Goal: Navigation & Orientation: Find specific page/section

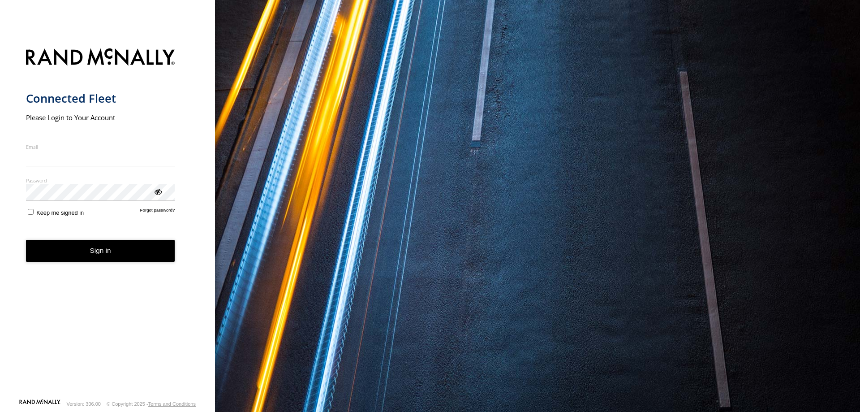
click at [69, 156] on input "Email" at bounding box center [100, 158] width 149 height 16
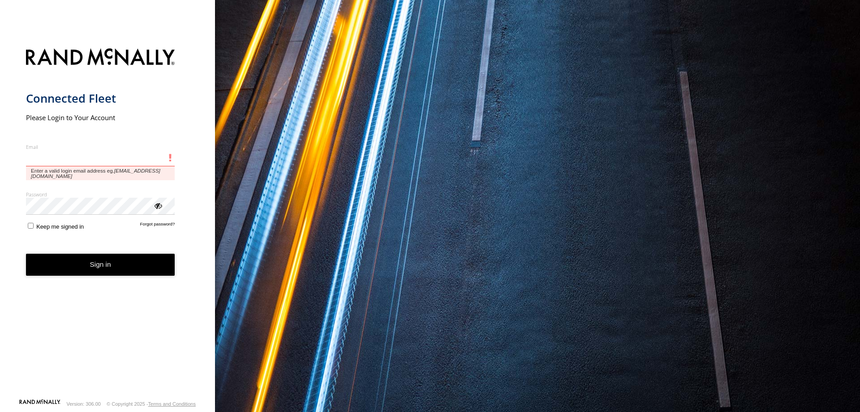
type input "**********"
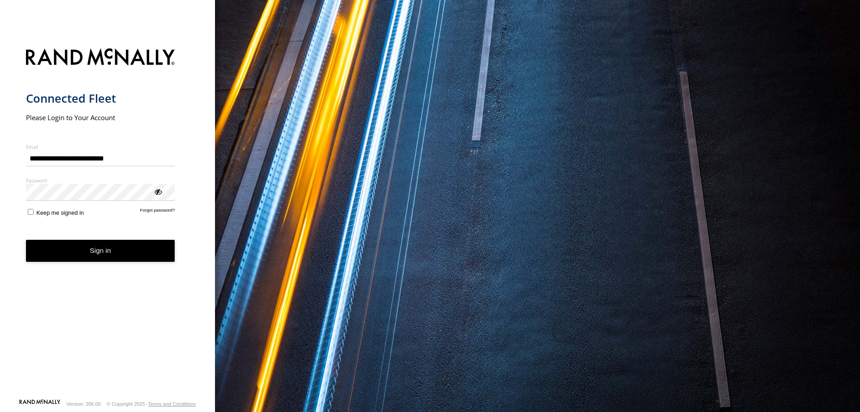
click at [130, 250] on button "Sign in" at bounding box center [100, 251] width 149 height 22
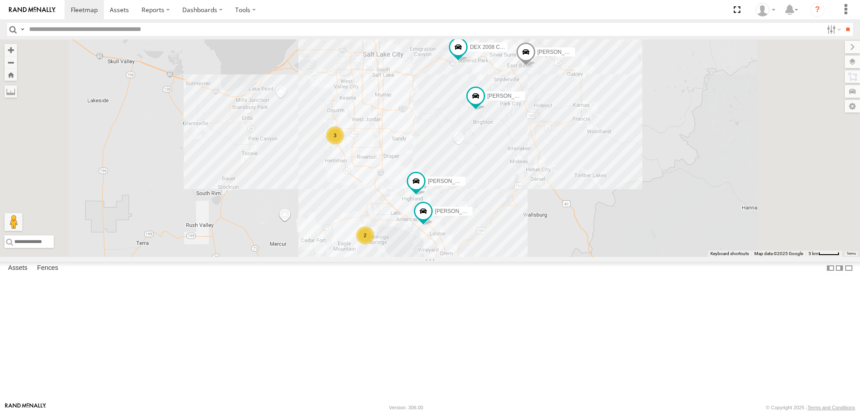
click at [344, 144] on div "3" at bounding box center [335, 135] width 18 height 18
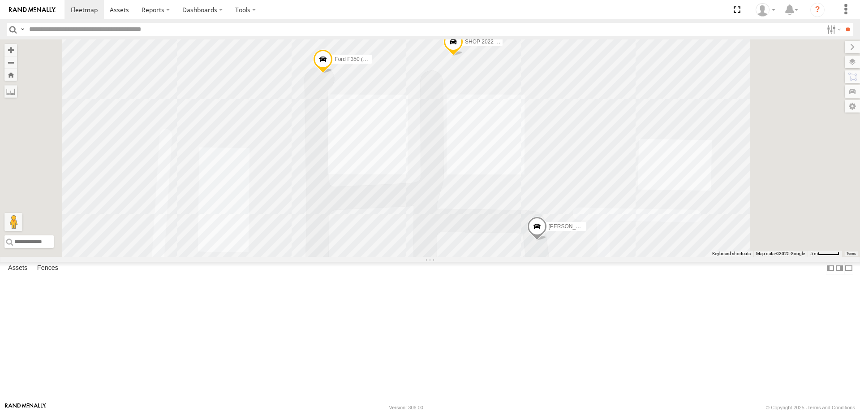
click at [691, 222] on div "[PERSON_NAME] 2017 E350 GT1 [PERSON_NAME] -2023 F150 JARED -2017 F150 [PERSON_N…" at bounding box center [430, 147] width 860 height 217
click at [760, 257] on div "[PERSON_NAME] 2017 E350 GT1 [PERSON_NAME] -2023 F150 JARED -2017 F150 [PERSON_N…" at bounding box center [430, 147] width 860 height 217
